Goal: Task Accomplishment & Management: Complete application form

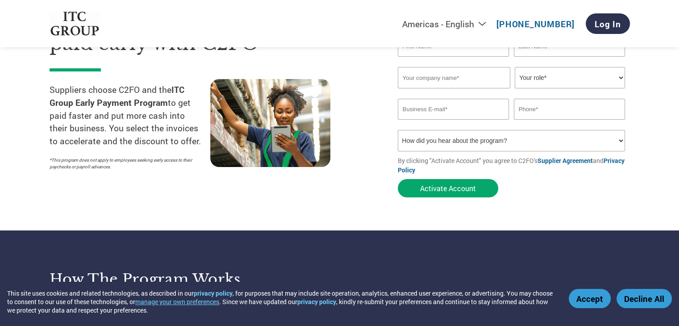
scroll to position [89, 0]
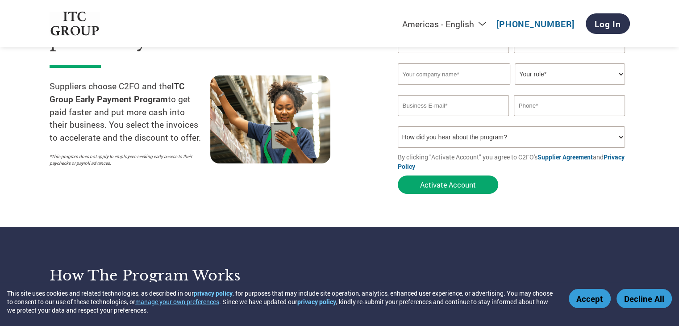
click at [551, 136] on select "How did you hear about the program? Received a letter Email Social Media Online…" at bounding box center [512, 136] width 228 height 21
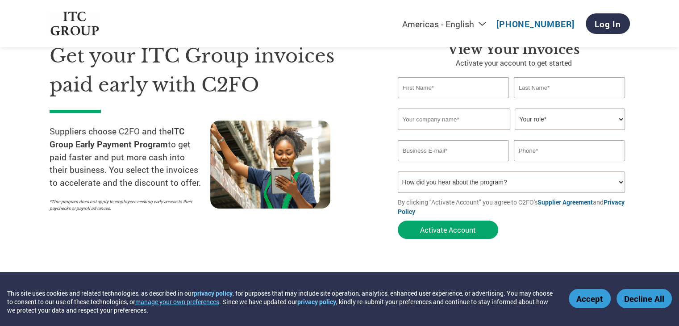
scroll to position [0, 0]
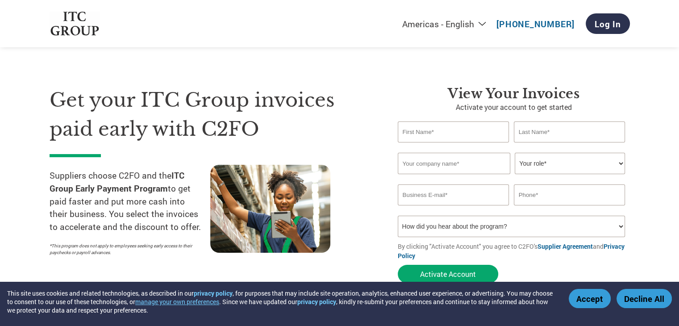
click at [487, 128] on input "text" at bounding box center [454, 131] width 112 height 21
type input "LAXMAN"
type input "[PERSON_NAME]"
type input "LKW PRIME FACILITIES PRIVATE LIMITED"
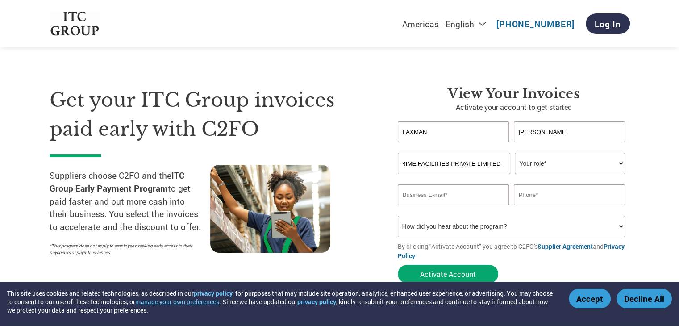
scroll to position [0, 0]
click at [571, 155] on select "Your role* CFO Controller Credit Manager Finance Director Treasurer CEO Preside…" at bounding box center [570, 163] width 110 height 21
select select "CEO"
click at [515, 153] on select "Your role* CFO Controller Credit Manager Finance Director Treasurer CEO Preside…" at bounding box center [570, 163] width 110 height 21
click at [487, 202] on input "email" at bounding box center [454, 194] width 112 height 21
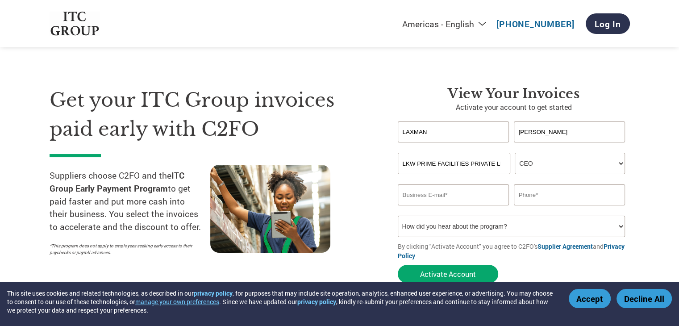
paste input "[EMAIL_ADDRESS][DOMAIN_NAME]"
type input "[EMAIL_ADDRESS][DOMAIN_NAME]"
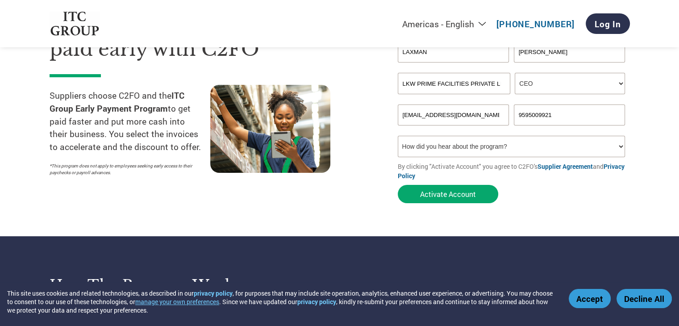
scroll to position [89, 0]
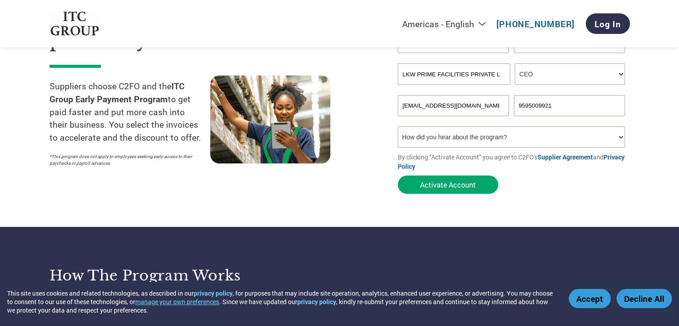
type input "9595009921"
click at [518, 150] on form "[PERSON_NAME] Invalid first name or first name is too long Invalid last name or…" at bounding box center [514, 115] width 232 height 166
click at [520, 136] on select "How did you hear about the program? Received a letter Email Social Media Online…" at bounding box center [512, 136] width 228 height 21
select select "Email"
click at [398, 126] on select "How did you hear about the program? Received a letter Email Social Media Online…" at bounding box center [512, 136] width 228 height 21
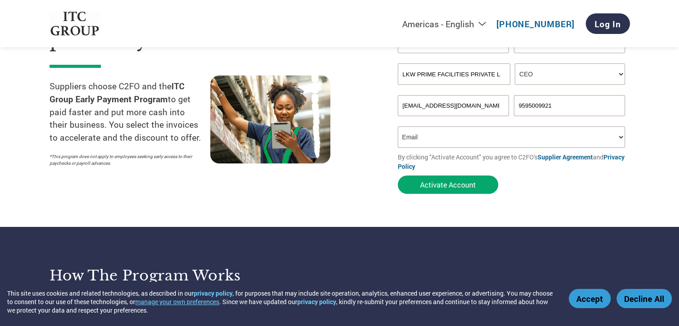
click at [494, 134] on select "How did you hear about the program? Received a letter Email Social Media Online…" at bounding box center [512, 136] width 228 height 21
click at [442, 188] on button "Activate Account" at bounding box center [448, 185] width 100 height 18
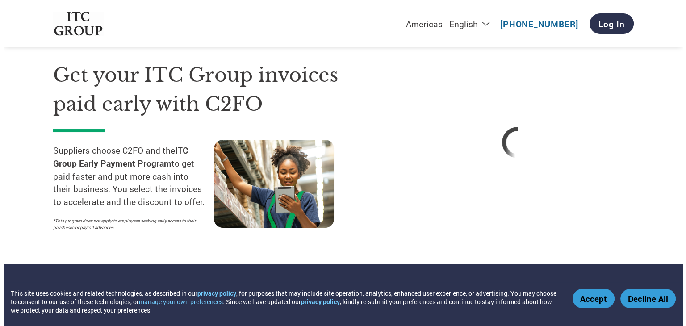
scroll to position [0, 0]
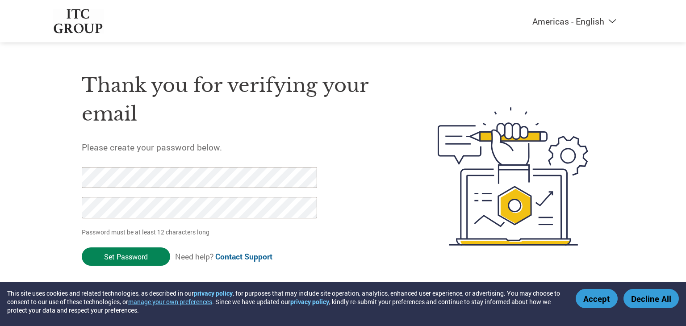
click at [122, 257] on input "Set Password" at bounding box center [126, 256] width 88 height 18
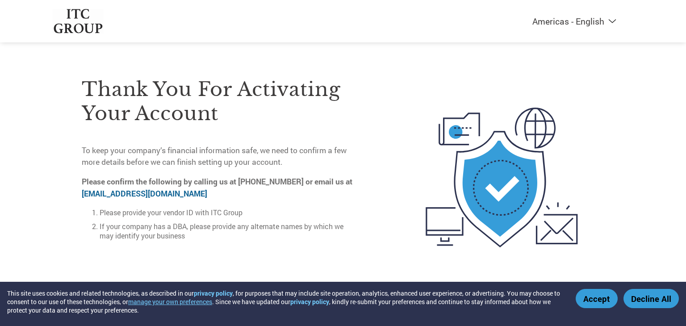
click at [0, 131] on div "Americas - English Américas - Español Américas - Português Amériques - Français…" at bounding box center [343, 142] width 686 height 284
click at [79, 25] on img at bounding box center [78, 21] width 51 height 25
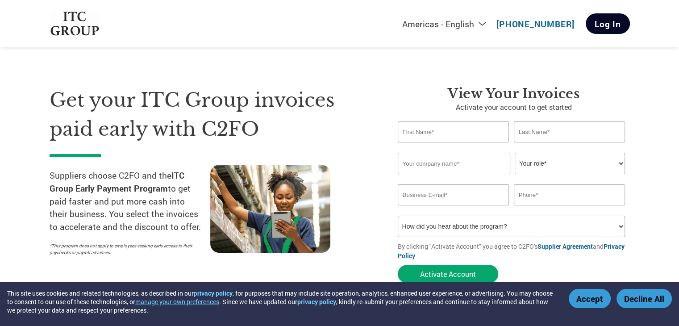
click at [616, 25] on link "Log In" at bounding box center [608, 23] width 44 height 21
